Goal: Check status: Check status

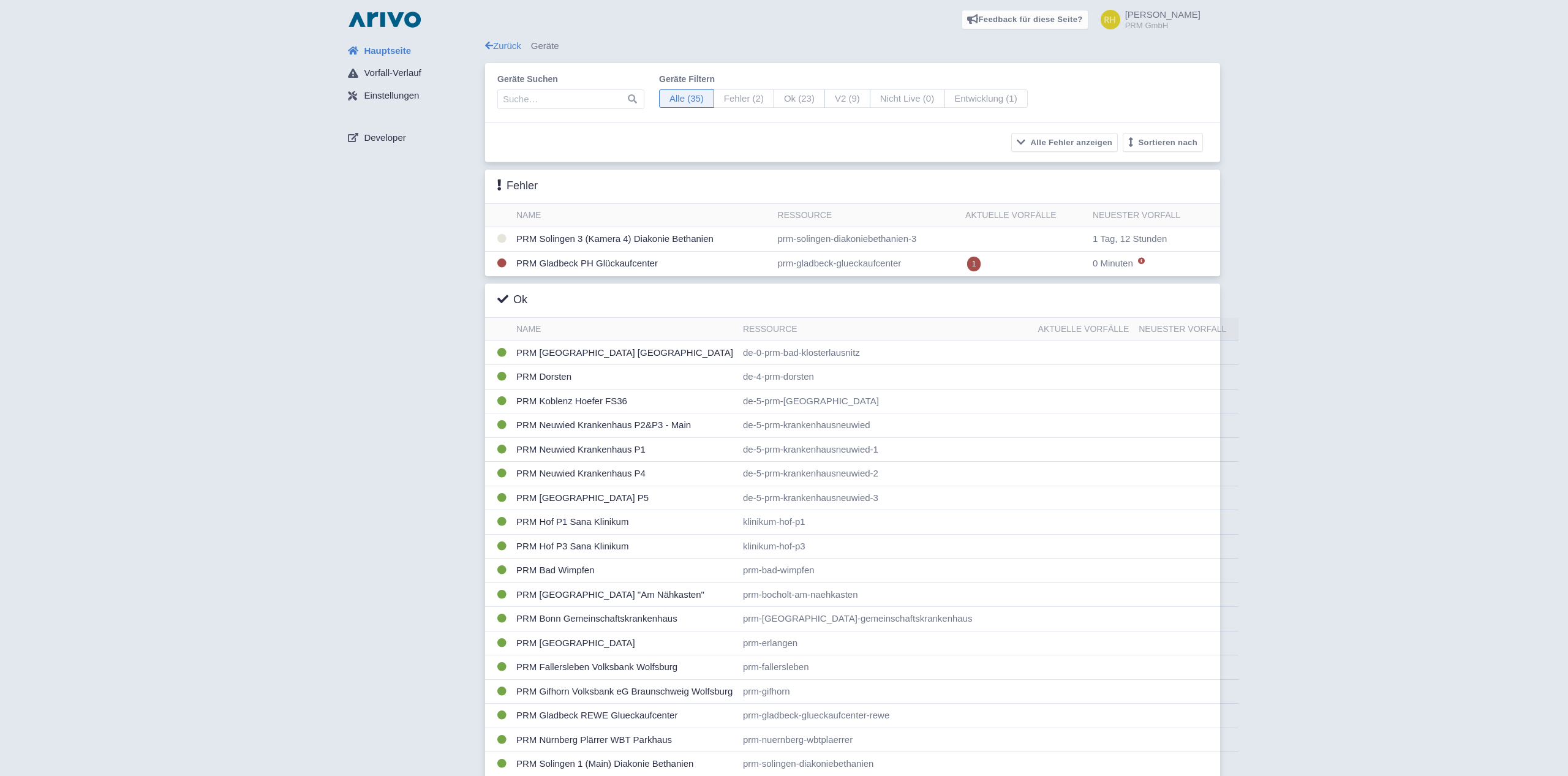
click at [333, 436] on div "Hauptseite Vorfall-Verlauf Einstellungen Developer Zurück Geräte Geräte suchen …" at bounding box center [784, 612] width 1549 height 1147
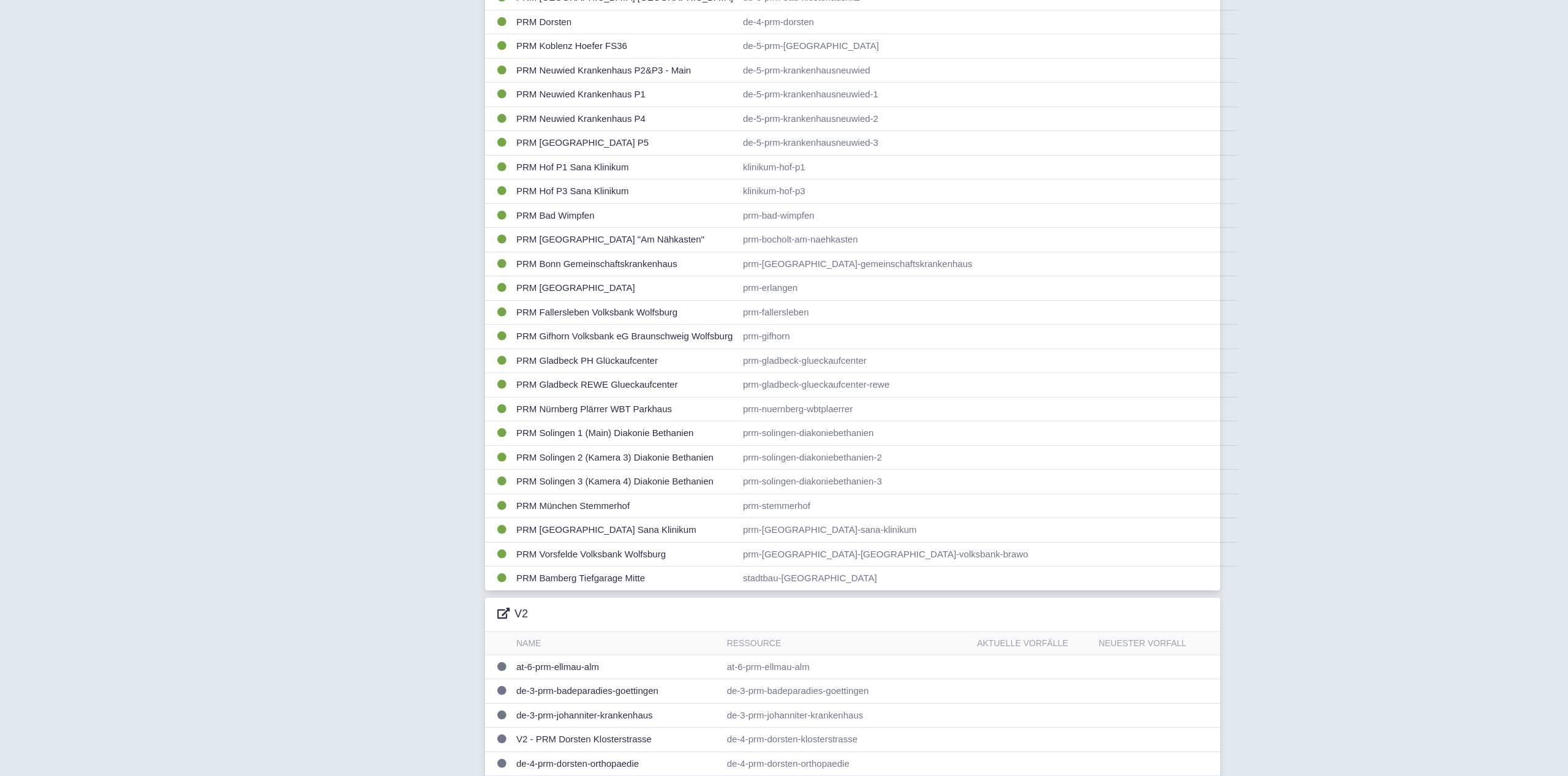
scroll to position [337, 0]
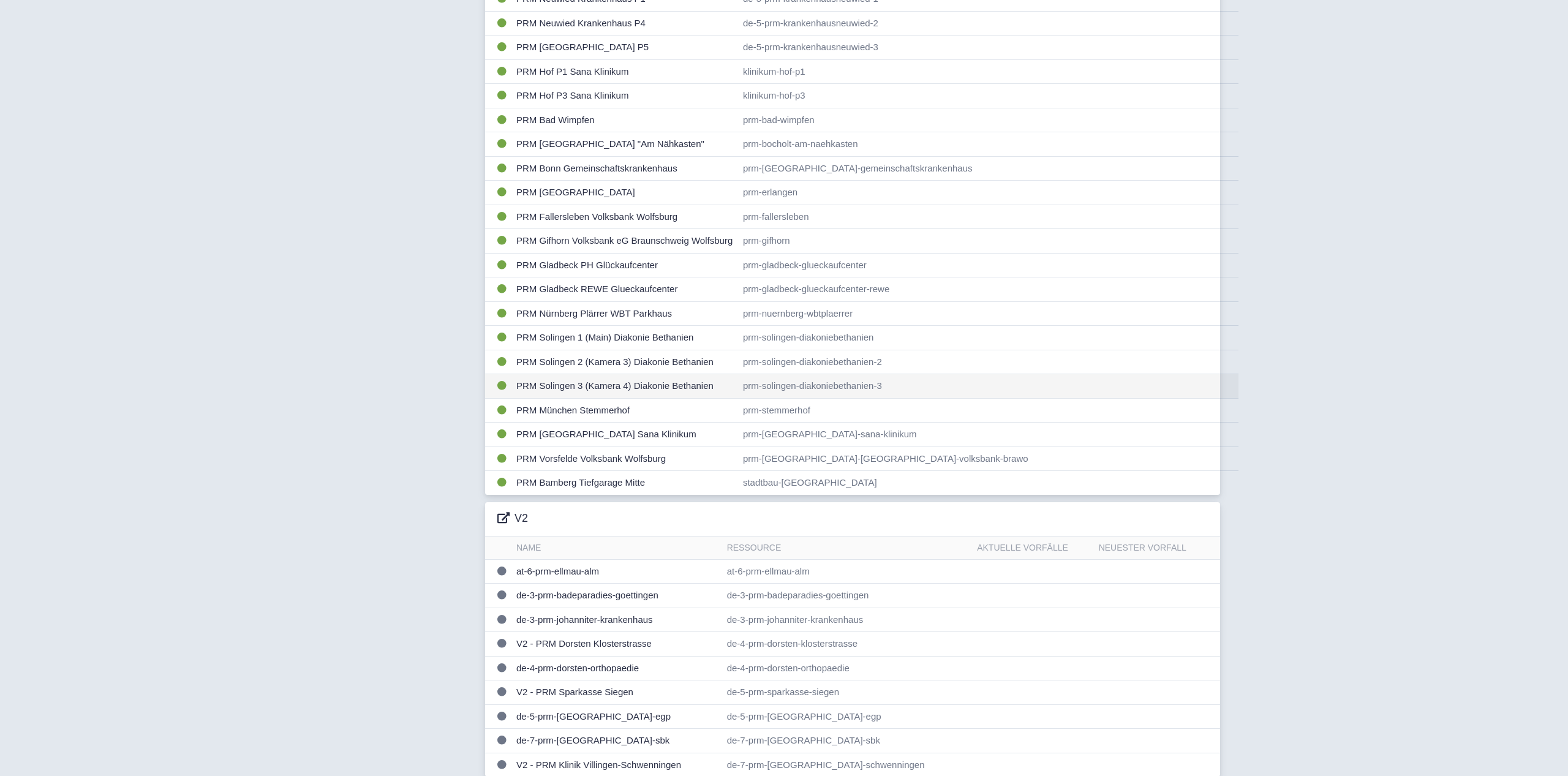
click at [585, 380] on td "PRM Solingen 3 (Kamera 4) Diakonie Bethanien" at bounding box center [625, 386] width 226 height 24
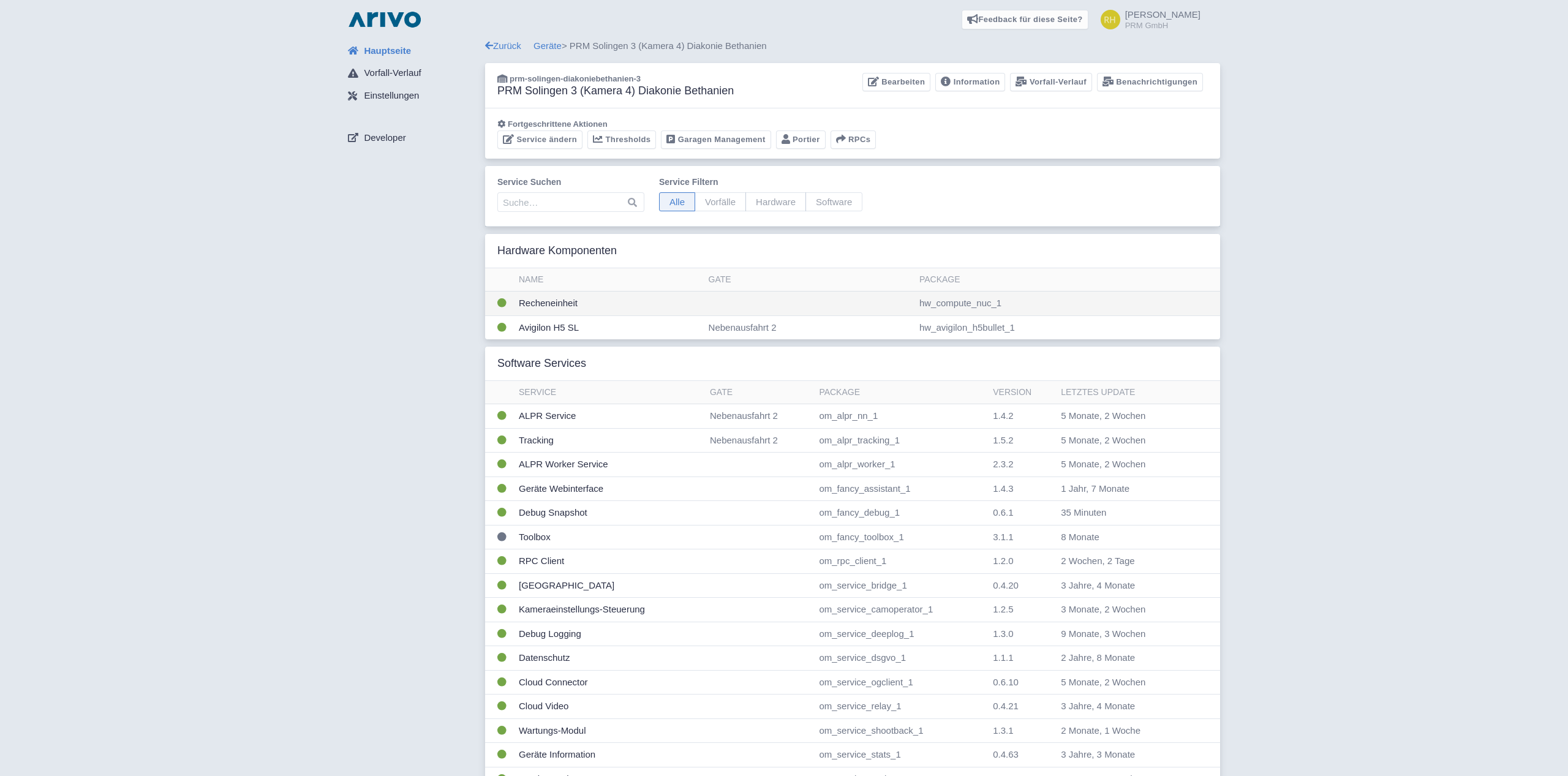
click at [529, 303] on td "Recheneinheit" at bounding box center [609, 303] width 190 height 24
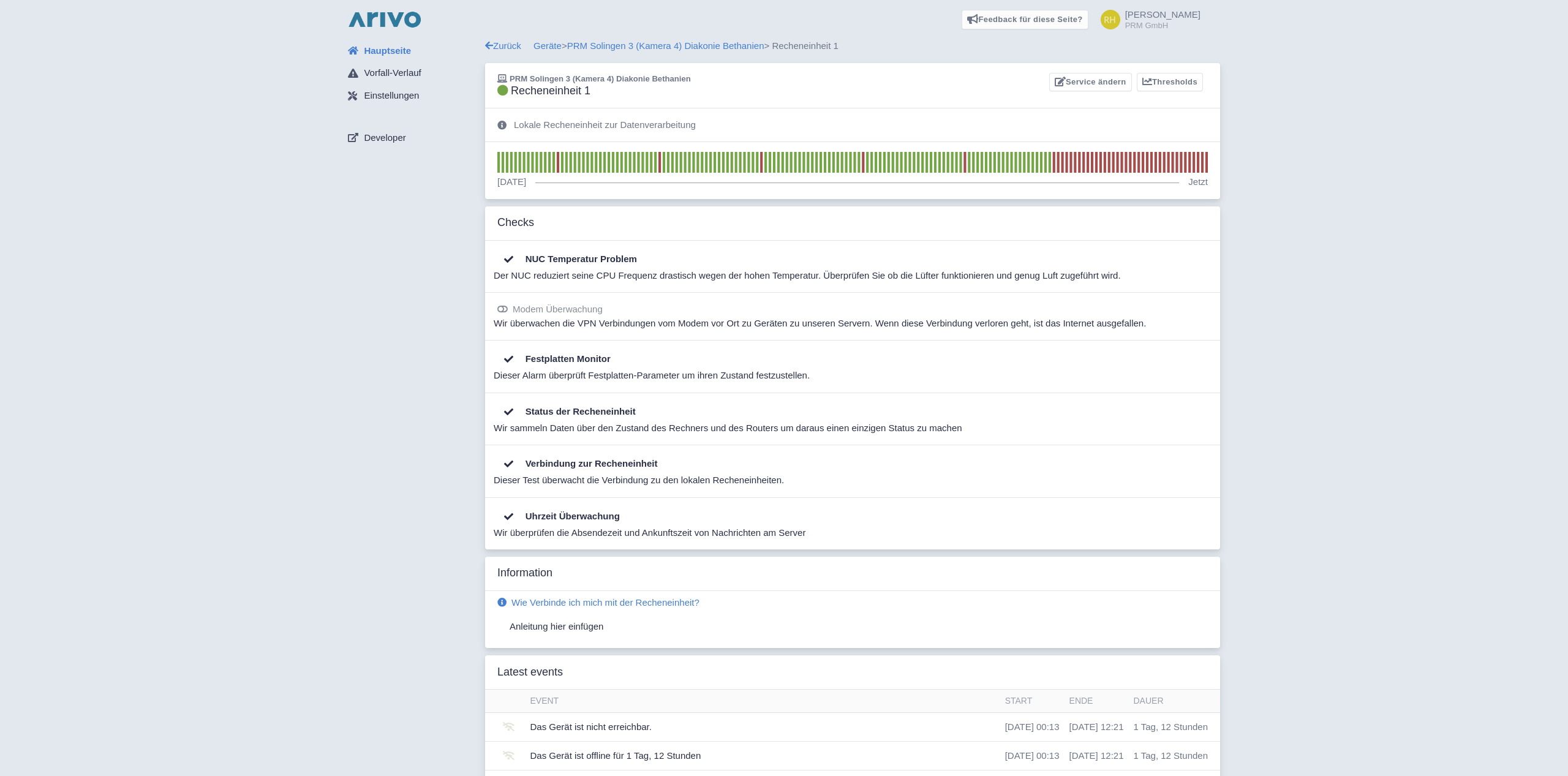
click at [368, 23] on img at bounding box center [385, 20] width 79 height 20
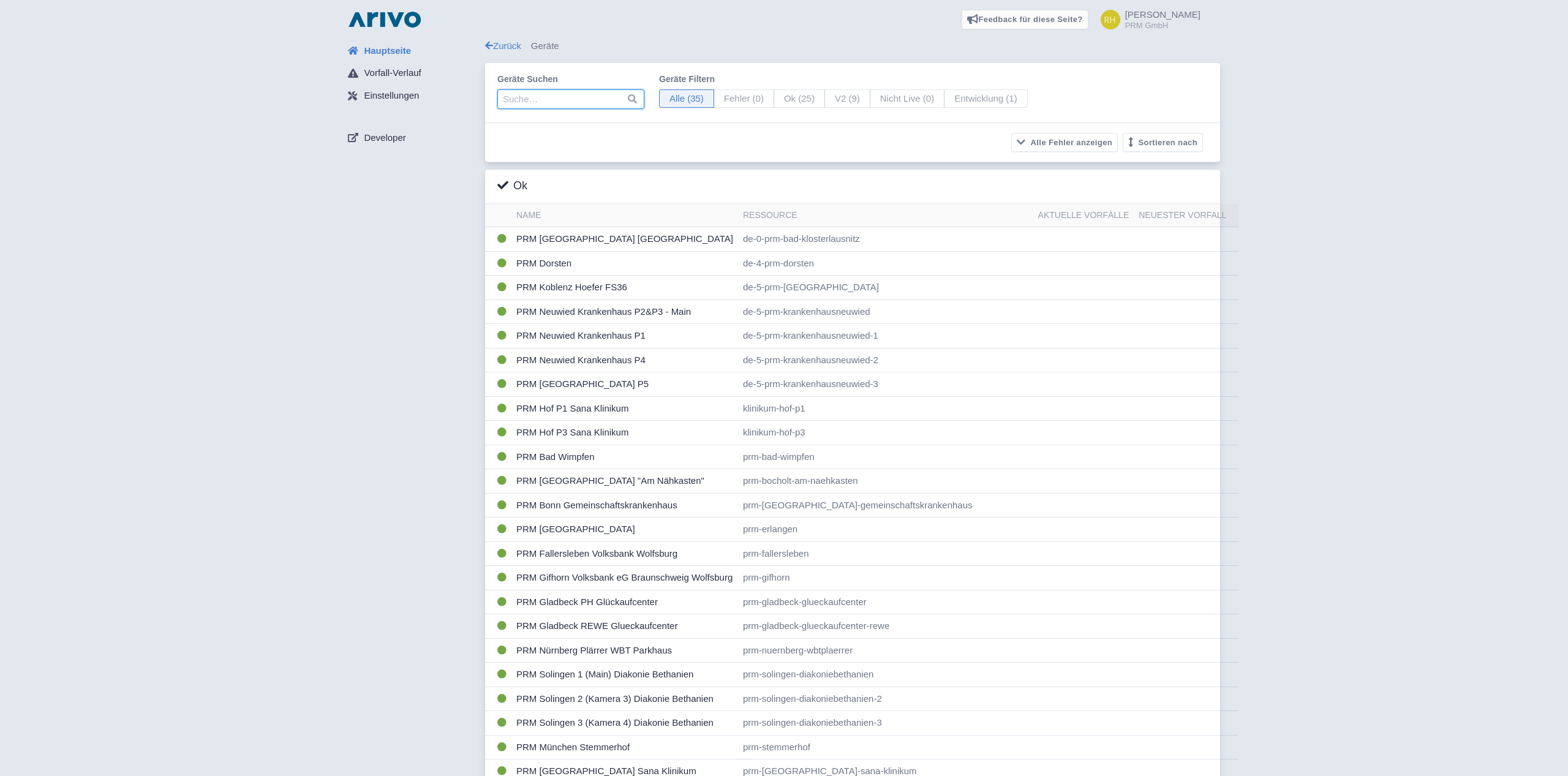
click at [542, 101] on input "search" at bounding box center [570, 100] width 147 height 20
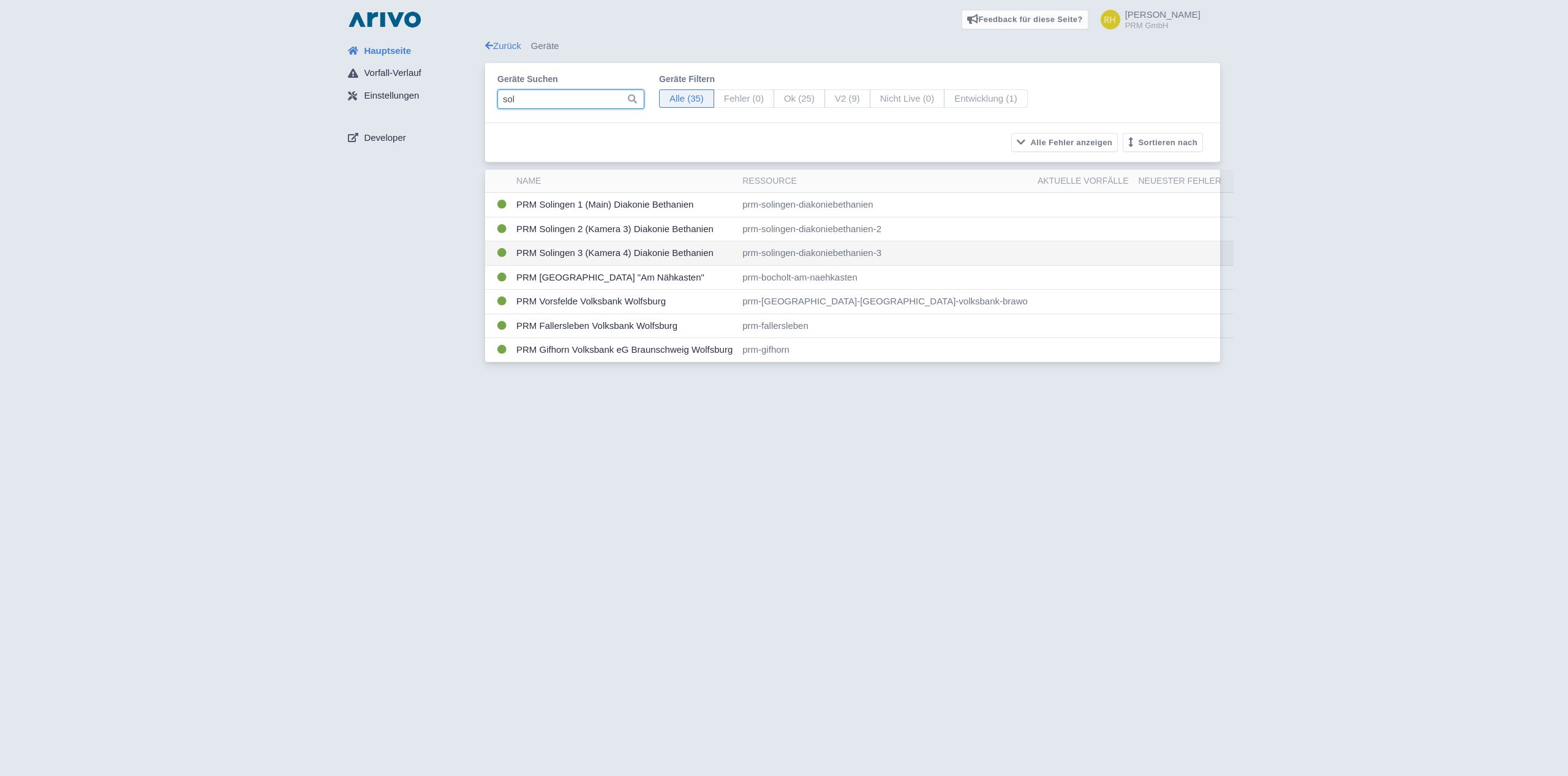
type input "sol"
click at [618, 254] on td "PRM Solingen 3 (Kamera 4) Diakonie Bethanien" at bounding box center [625, 254] width 226 height 24
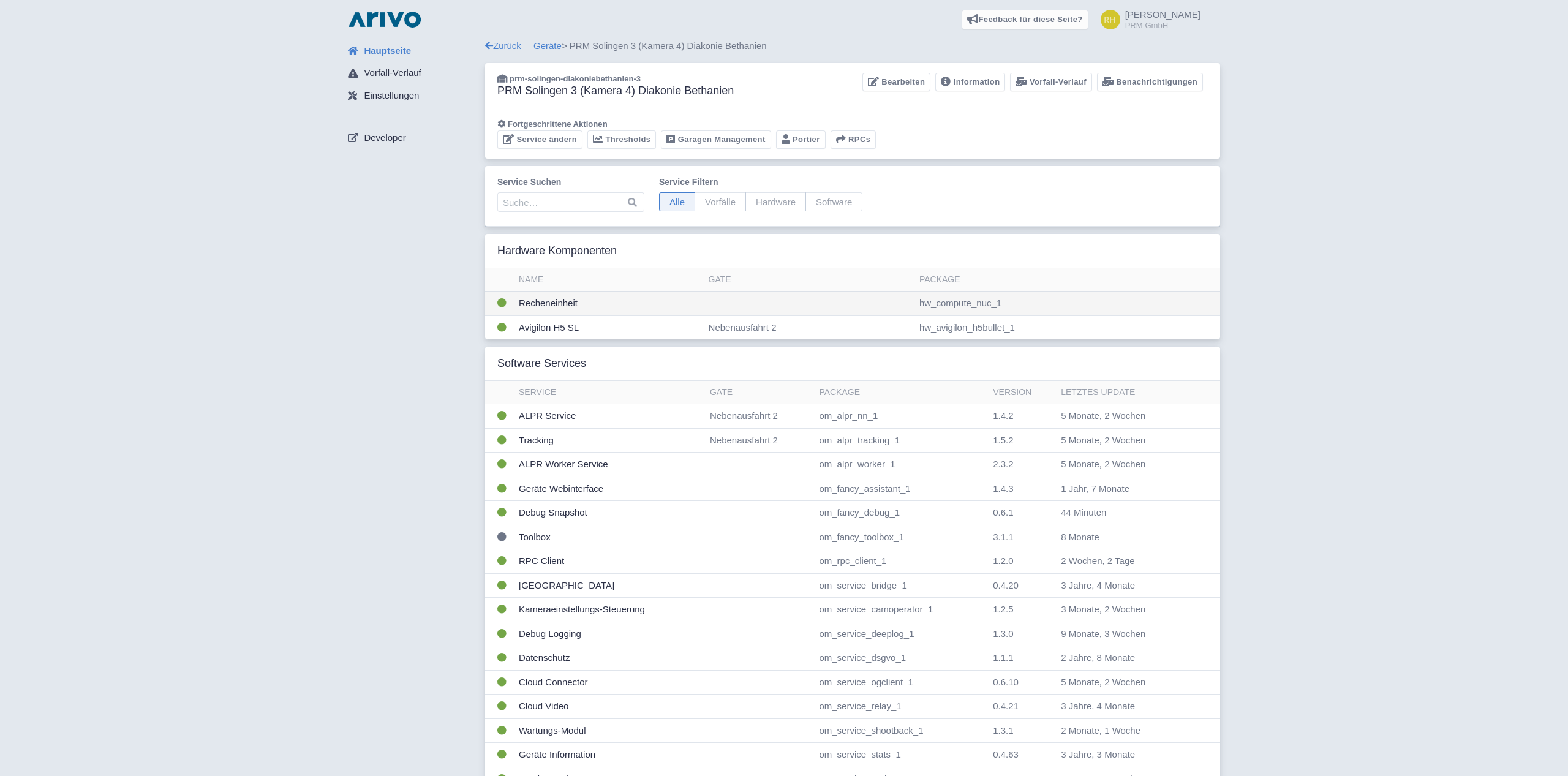
click at [573, 304] on td "Recheneinheit" at bounding box center [609, 303] width 190 height 24
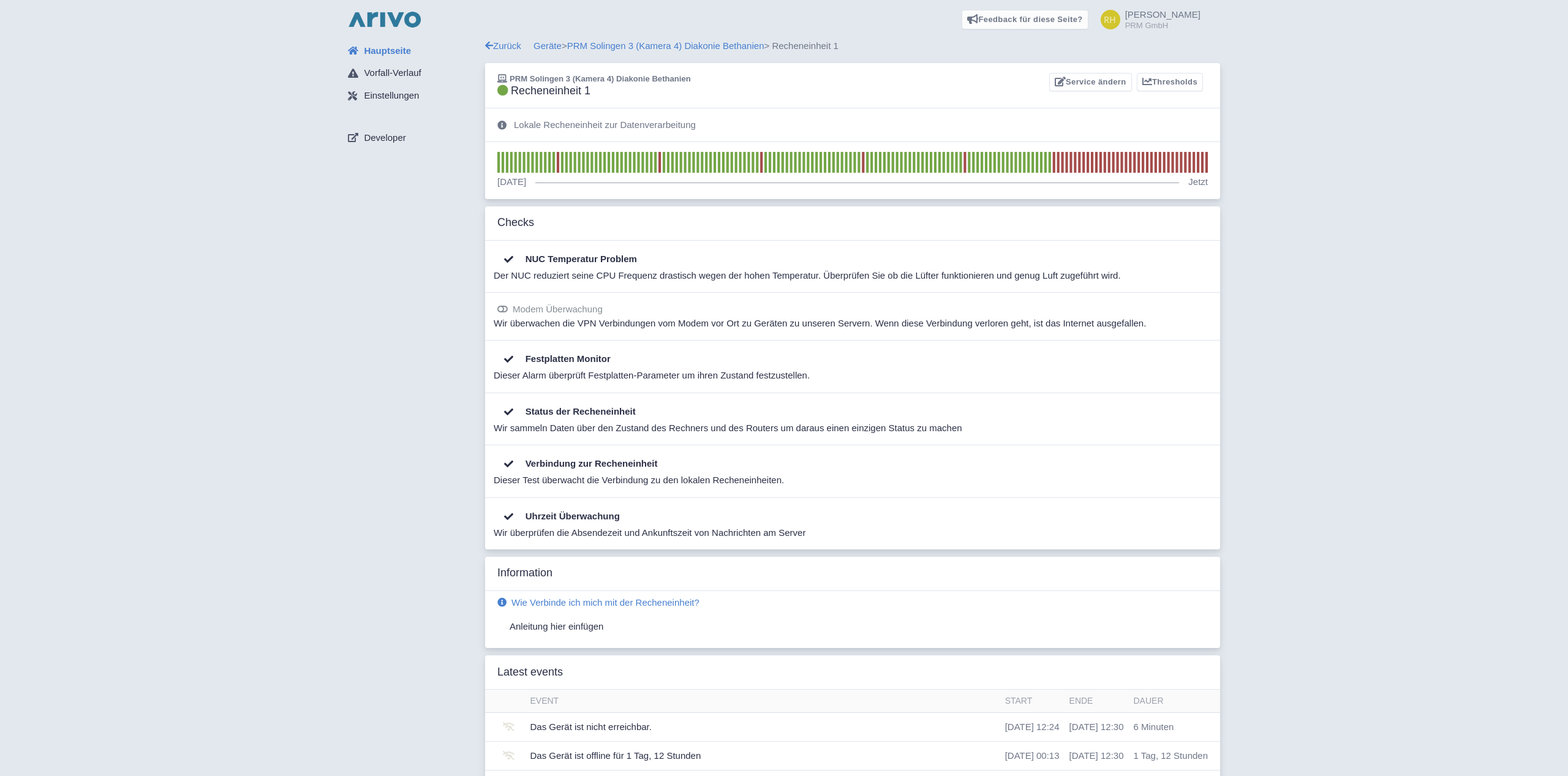
click at [369, 22] on img at bounding box center [385, 20] width 79 height 20
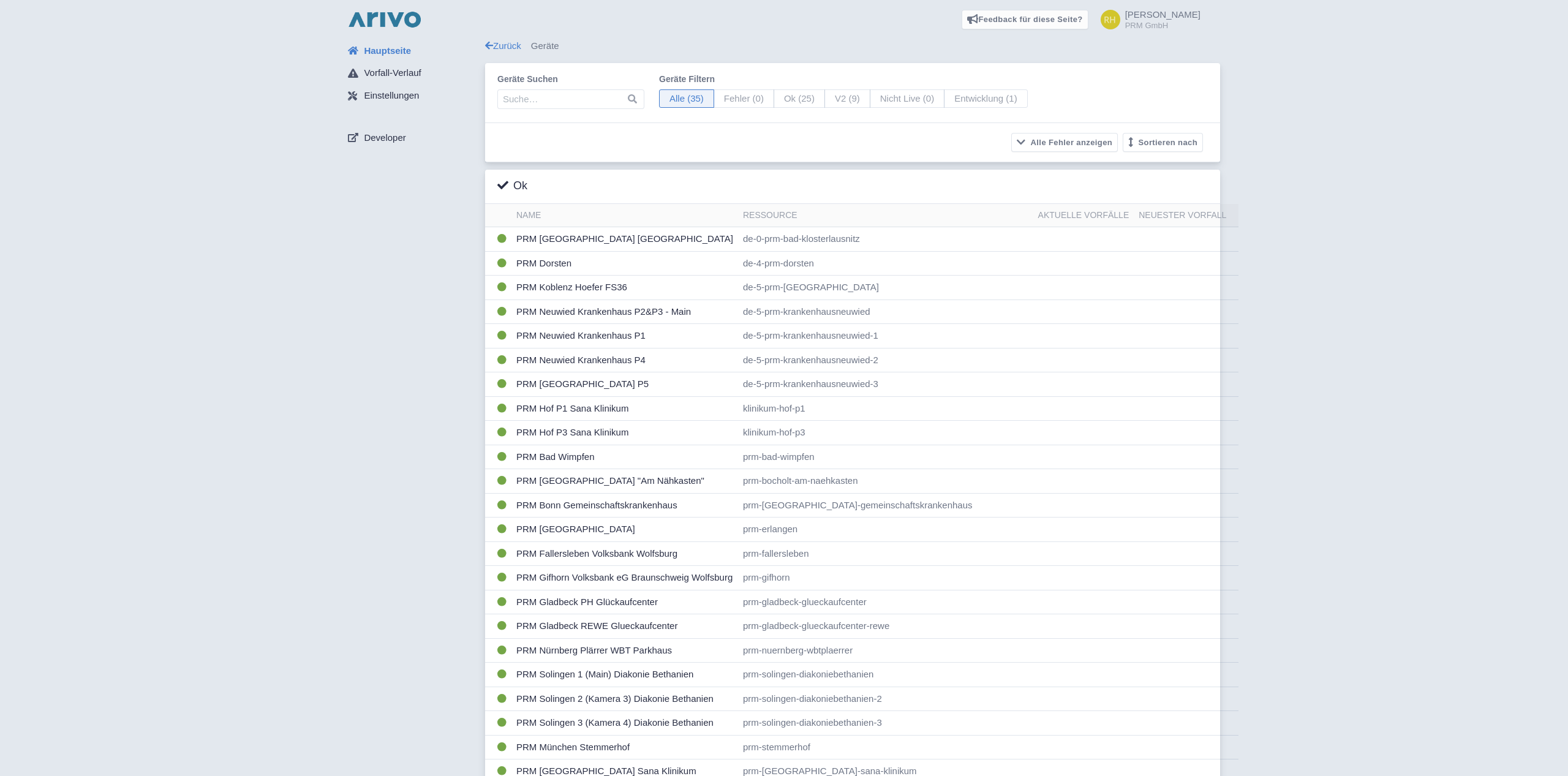
click at [389, 17] on img at bounding box center [385, 20] width 79 height 20
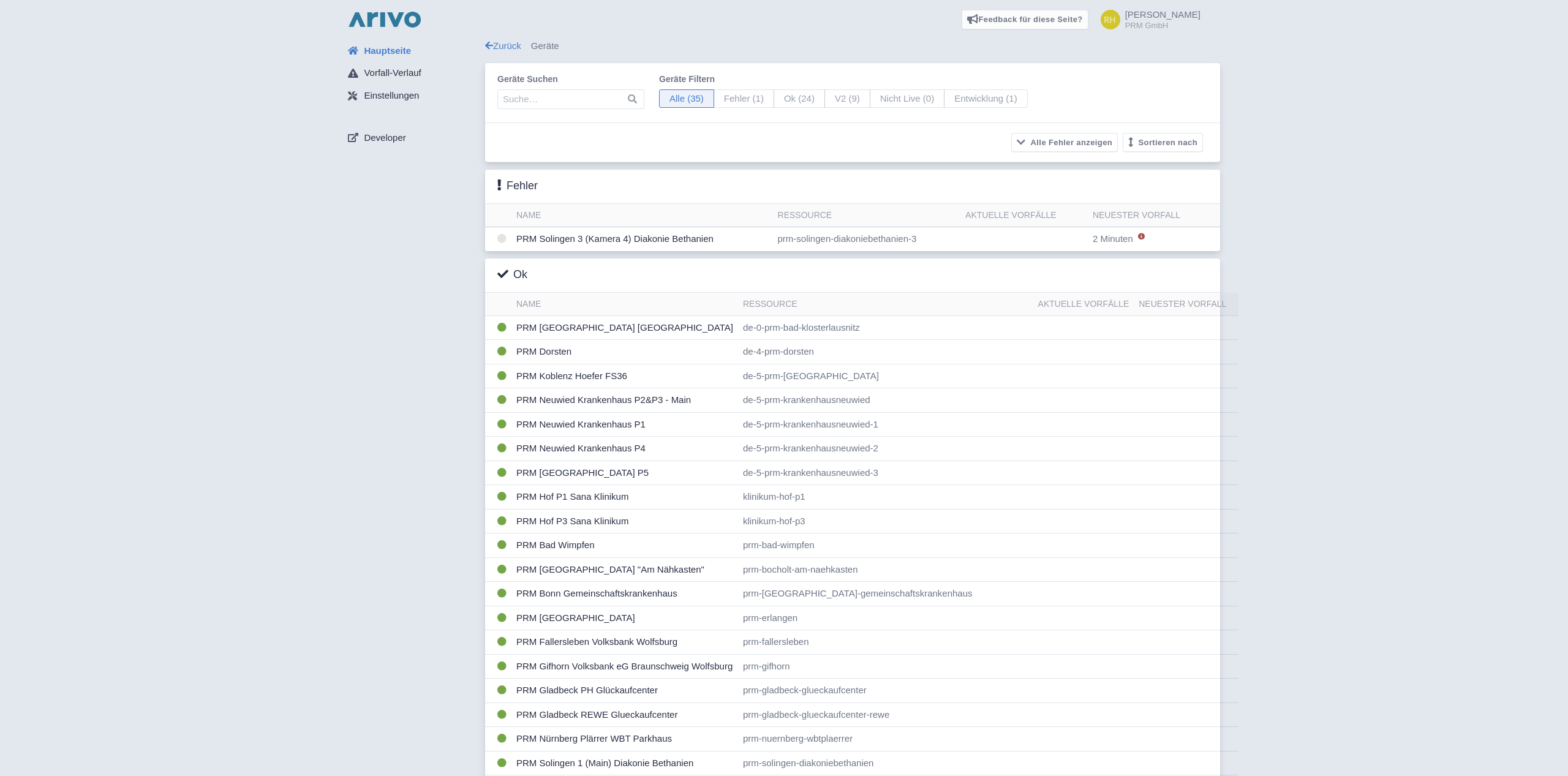
click at [378, 15] on img at bounding box center [385, 20] width 79 height 20
